Goal: Check status: Check status

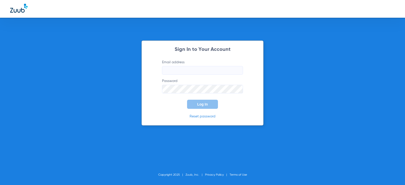
click at [202, 72] on input "Email address" at bounding box center [202, 70] width 81 height 9
click at [200, 73] on input "Email address Required" at bounding box center [202, 70] width 81 height 9
type input "[EMAIL_ADDRESS][DOMAIN_NAME]"
click at [187, 100] on button "Log In" at bounding box center [202, 104] width 31 height 9
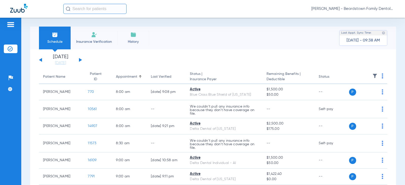
click at [372, 73] on th at bounding box center [368, 77] width 39 height 14
click at [373, 75] on img at bounding box center [375, 75] width 5 height 5
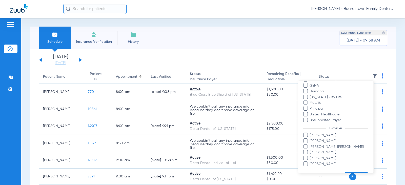
scroll to position [133, 0]
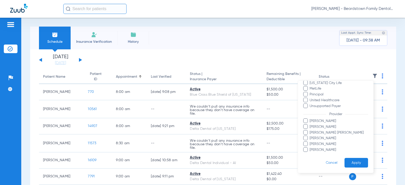
click at [317, 133] on span "[PERSON_NAME] [PERSON_NAME]" at bounding box center [339, 132] width 59 height 5
click at [311, 136] on input "[PERSON_NAME] [PERSON_NAME]" at bounding box center [311, 136] width 0 height 0
click at [352, 162] on button "Apply" at bounding box center [357, 163] width 24 height 10
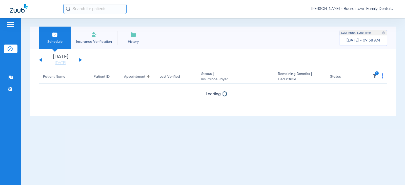
click at [78, 60] on div "[DATE] [DATE] [DATE] [DATE] [DATE] [DATE] [DATE] [DATE] [DATE] [DATE] [DATE] [D…" at bounding box center [60, 59] width 43 height 11
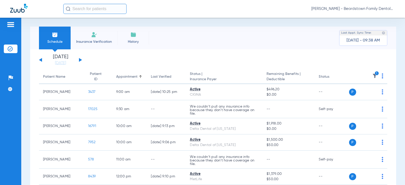
click at [79, 61] on div "[DATE] [DATE] [DATE] [DATE] [DATE] [DATE] [DATE] [DATE] [DATE] [DATE] [DATE] [D…" at bounding box center [60, 59] width 43 height 11
click at [80, 61] on button at bounding box center [80, 60] width 3 height 4
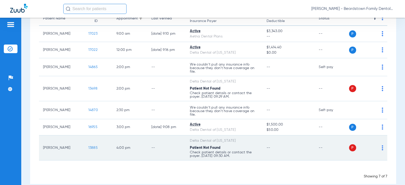
scroll to position [66, 0]
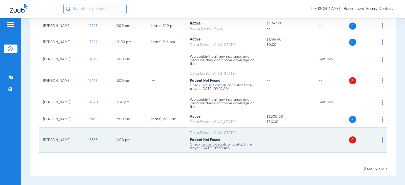
click at [60, 141] on td "[PERSON_NAME]" at bounding box center [61, 140] width 45 height 25
click at [88, 142] on span "13885" at bounding box center [92, 140] width 9 height 4
